Goal: Task Accomplishment & Management: Use online tool/utility

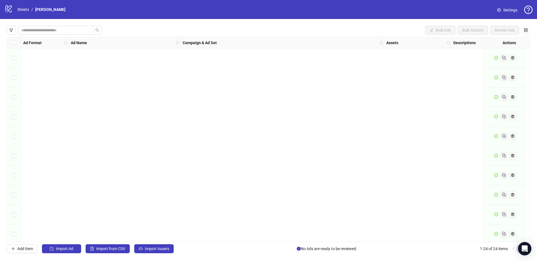
scroll to position [279, 0]
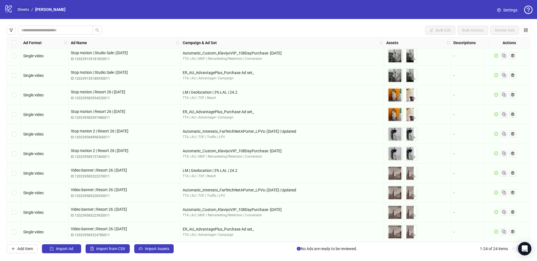
click at [22, 10] on link "Sheets" at bounding box center [23, 9] width 14 height 6
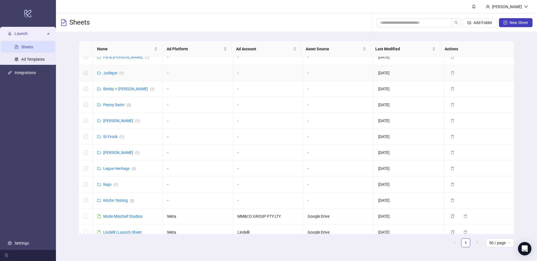
scroll to position [383, 0]
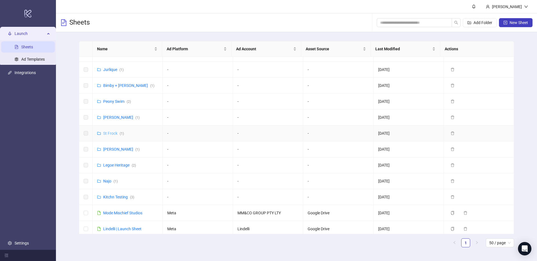
click at [112, 131] on link "St Frock ( 1 )" at bounding box center [113, 133] width 21 height 4
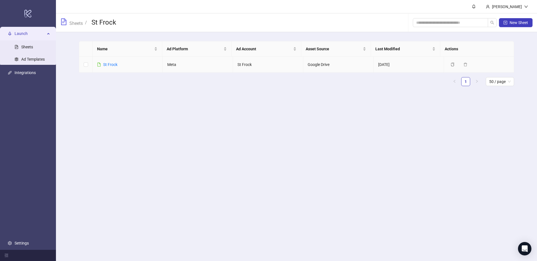
click at [116, 67] on div "St Frock" at bounding box center [110, 65] width 14 height 6
click at [114, 66] on link "St Frock" at bounding box center [110, 64] width 14 height 4
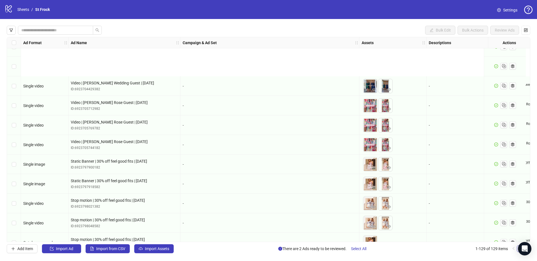
scroll to position [2335, 0]
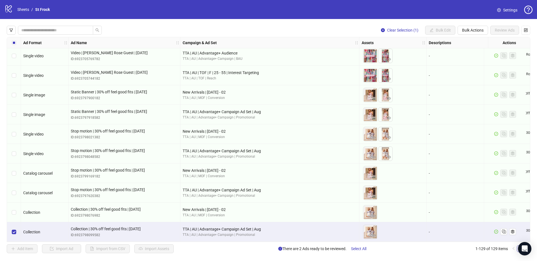
click at [15, 213] on div "Select row 128" at bounding box center [14, 213] width 14 height 20
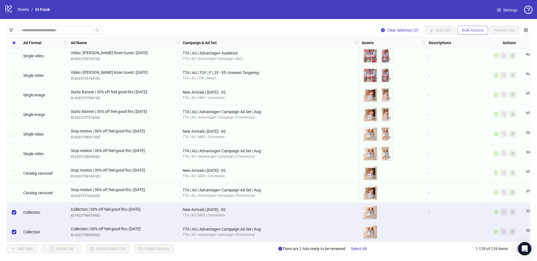
click at [478, 33] on button "Bulk Actions" at bounding box center [473, 30] width 30 height 9
click at [477, 51] on span "Duplicate" at bounding box center [481, 50] width 38 height 6
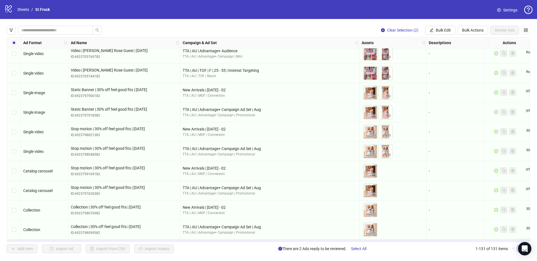
scroll to position [2374, 0]
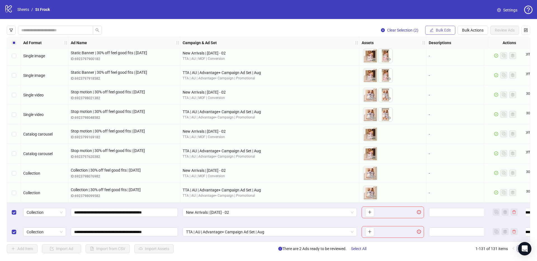
click at [438, 28] on span "Bulk Edit" at bounding box center [443, 30] width 15 height 4
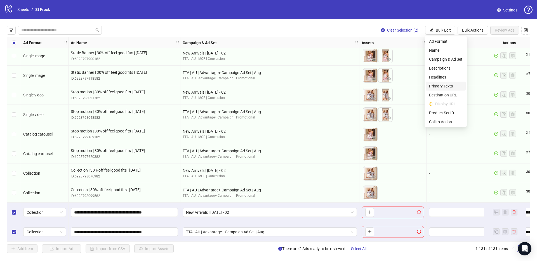
click at [443, 83] on span "Primary Texts" at bounding box center [445, 86] width 33 height 6
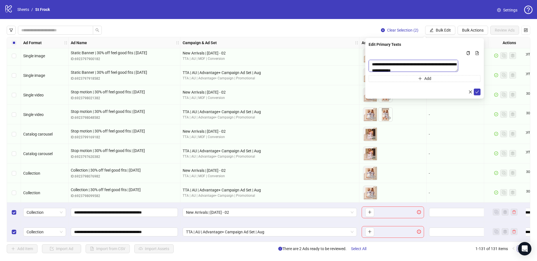
drag, startPoint x: 398, startPoint y: 72, endPoint x: 347, endPoint y: 58, distance: 52.9
click at [347, 58] on body "logo/logo-mobile Sheets / St Frock Settings Clear Selection (2) Bulk Edit Bulk …" at bounding box center [268, 130] width 537 height 261
click at [475, 95] on button "submit" at bounding box center [477, 92] width 7 height 7
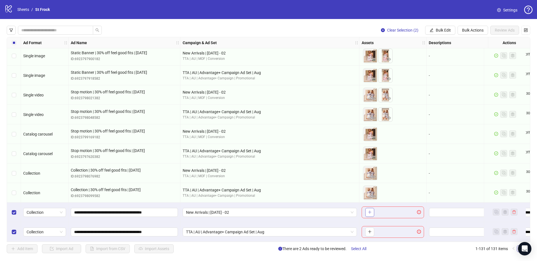
click at [372, 208] on button "button" at bounding box center [369, 212] width 9 height 9
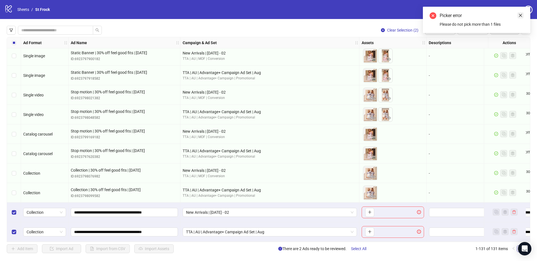
drag, startPoint x: 521, startPoint y: 15, endPoint x: 510, endPoint y: 22, distance: 12.6
click at [521, 15] on icon "close" at bounding box center [520, 15] width 3 height 3
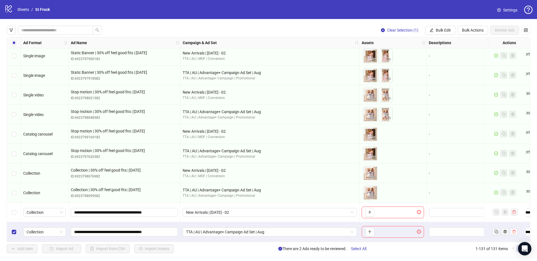
click at [11, 232] on div "Select row 131" at bounding box center [14, 232] width 14 height 20
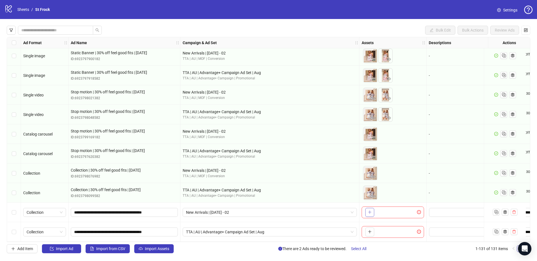
click at [369, 210] on icon "plus" at bounding box center [370, 212] width 4 height 4
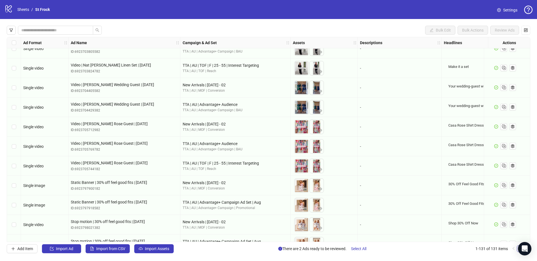
scroll to position [2374, 0]
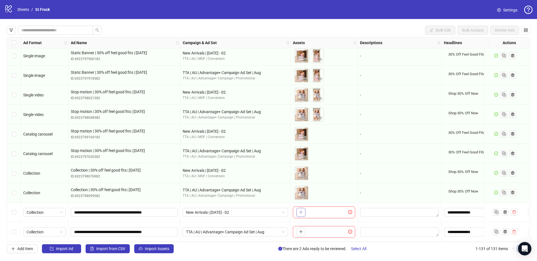
click at [303, 210] on icon "plus" at bounding box center [301, 212] width 4 height 4
click at [302, 212] on icon "plus" at bounding box center [301, 212] width 4 height 4
click at [412, 47] on div "Descriptions" at bounding box center [400, 42] width 84 height 11
click at [302, 211] on icon "plus" at bounding box center [301, 212] width 4 height 4
click at [304, 223] on div "To pick up a draggable item, press the space bar. While dragging, use the arrow…" at bounding box center [324, 232] width 67 height 20
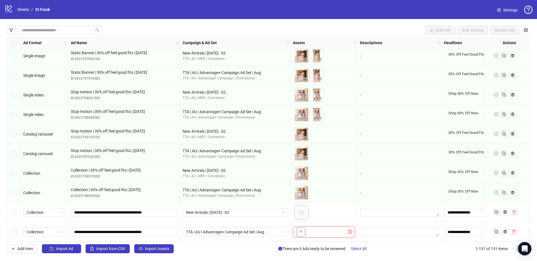
click at [304, 228] on button "button" at bounding box center [301, 232] width 9 height 9
click at [334, 217] on div "To pick up a draggable item, press the space bar. While dragging, use the arrow…" at bounding box center [324, 212] width 62 height 17
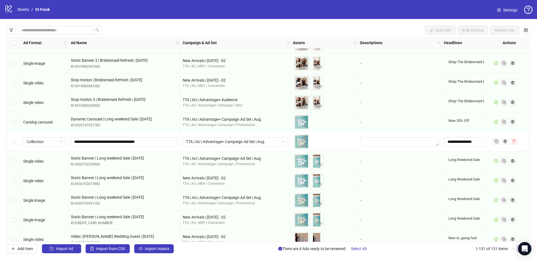
scroll to position [2374, 0]
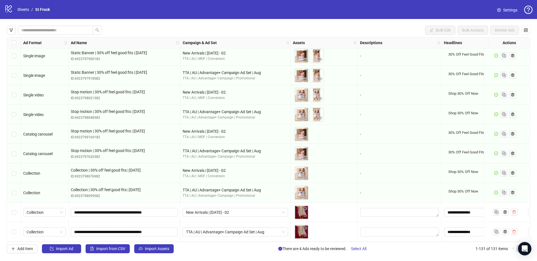
click at [14, 215] on div "Select row 130" at bounding box center [14, 213] width 14 height 20
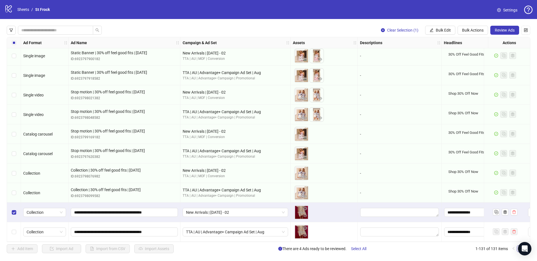
click at [17, 228] on div "Select row 131" at bounding box center [14, 232] width 14 height 20
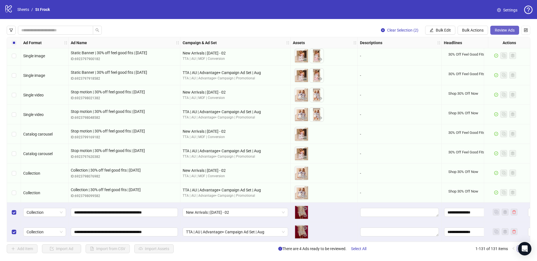
click at [508, 30] on span "Review Ads" at bounding box center [505, 30] width 20 height 4
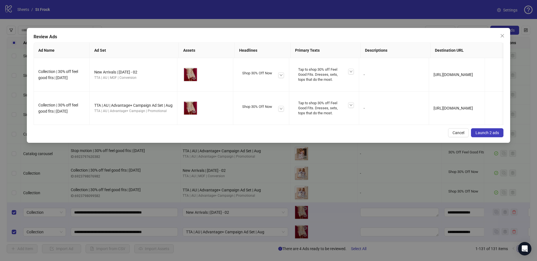
click at [485, 135] on span "Launch 2 ads" at bounding box center [488, 133] width 24 height 4
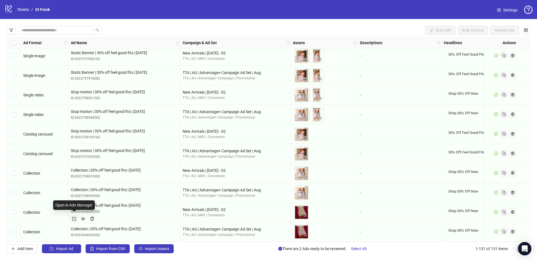
click at [74, 217] on icon "export" at bounding box center [74, 219] width 4 height 4
